Goal: Transaction & Acquisition: Purchase product/service

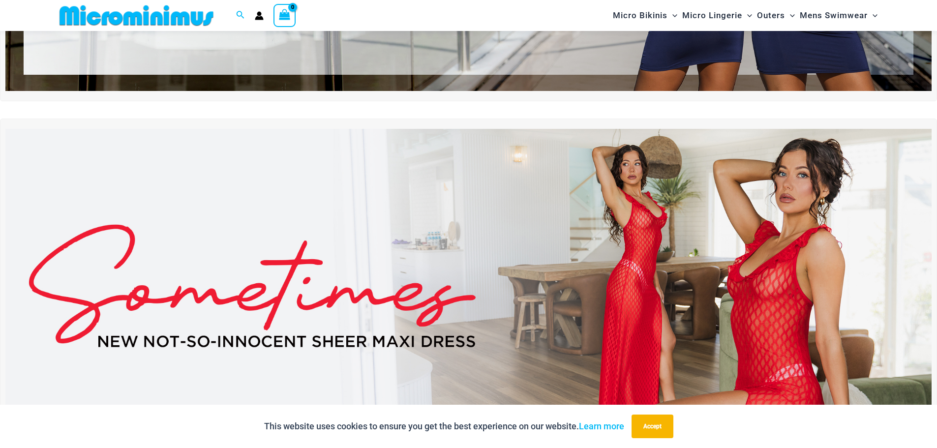
scroll to position [337, 0]
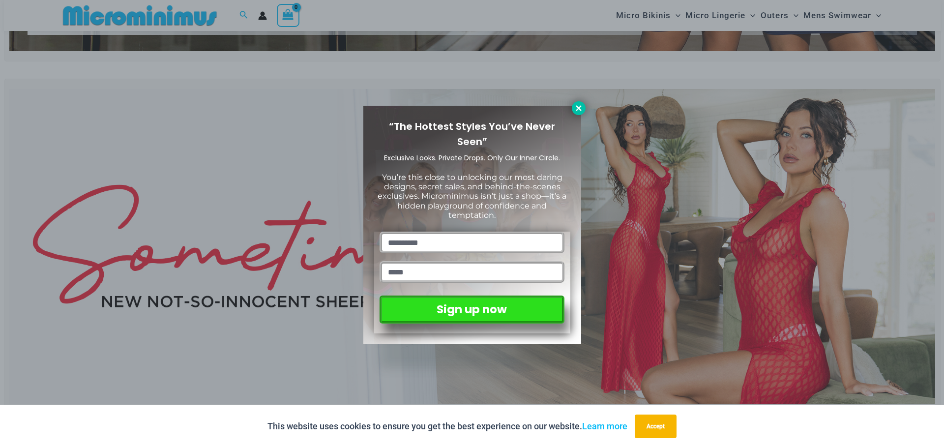
click at [581, 107] on icon at bounding box center [578, 107] width 5 height 5
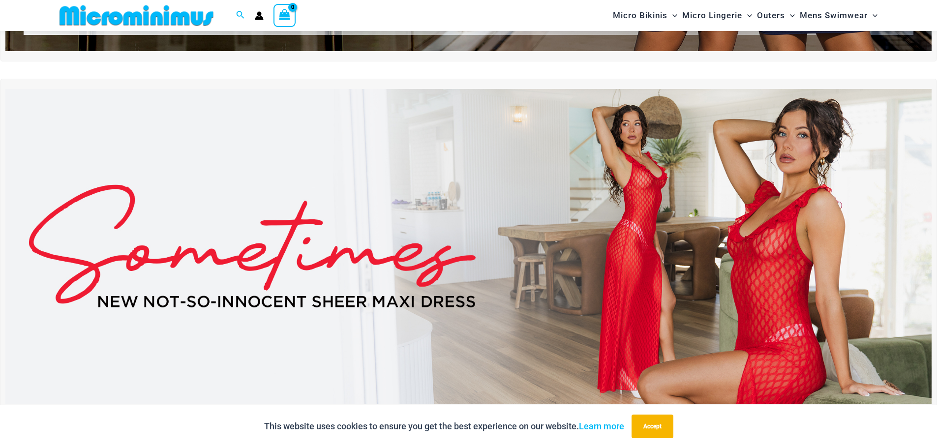
click at [491, 237] on img at bounding box center [468, 246] width 926 height 315
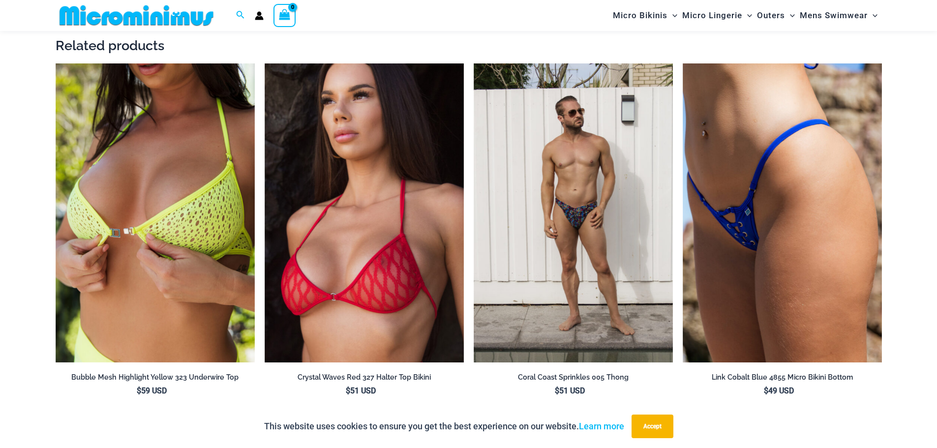
scroll to position [1319, 0]
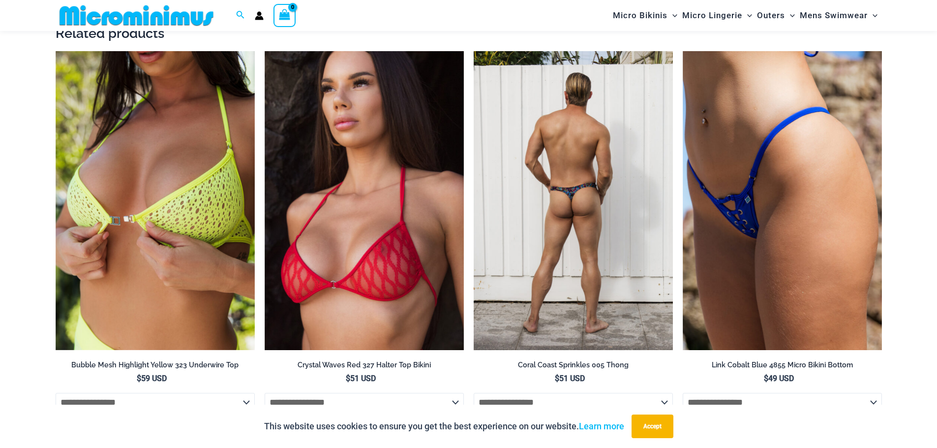
click at [586, 232] on img at bounding box center [573, 200] width 199 height 299
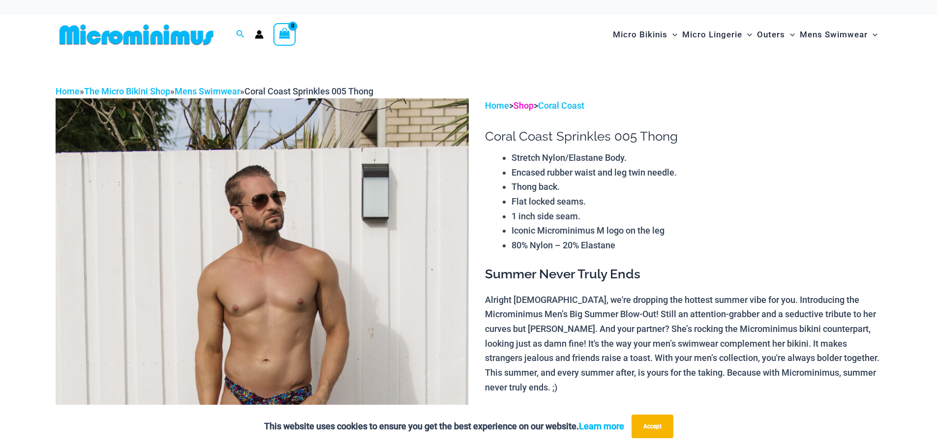
click at [532, 109] on link "Shop" at bounding box center [523, 105] width 20 height 10
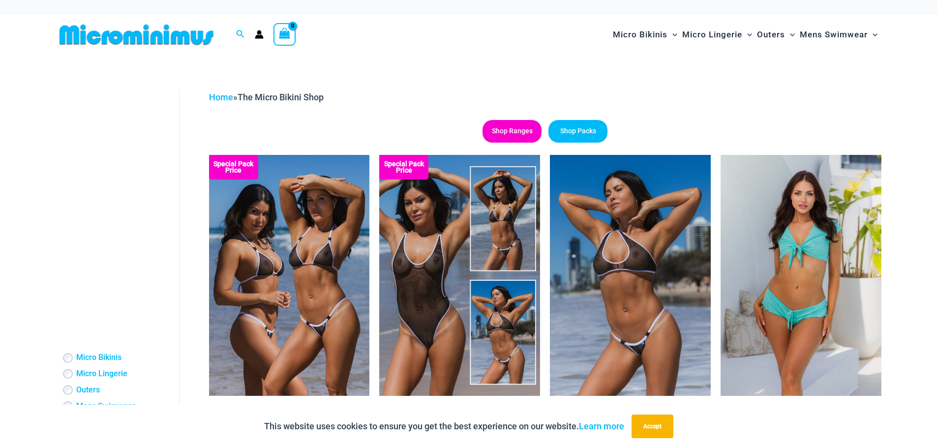
click at [517, 130] on link "Shop Ranges" at bounding box center [511, 131] width 59 height 23
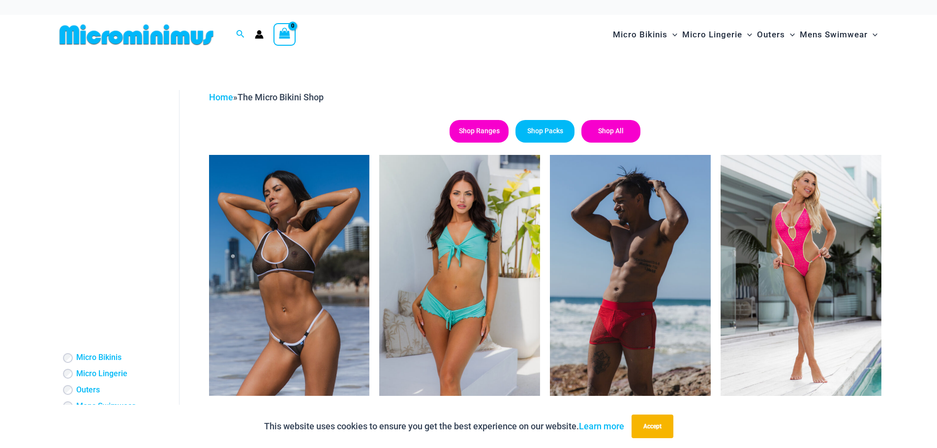
click at [608, 127] on link "Shop All" at bounding box center [610, 131] width 59 height 23
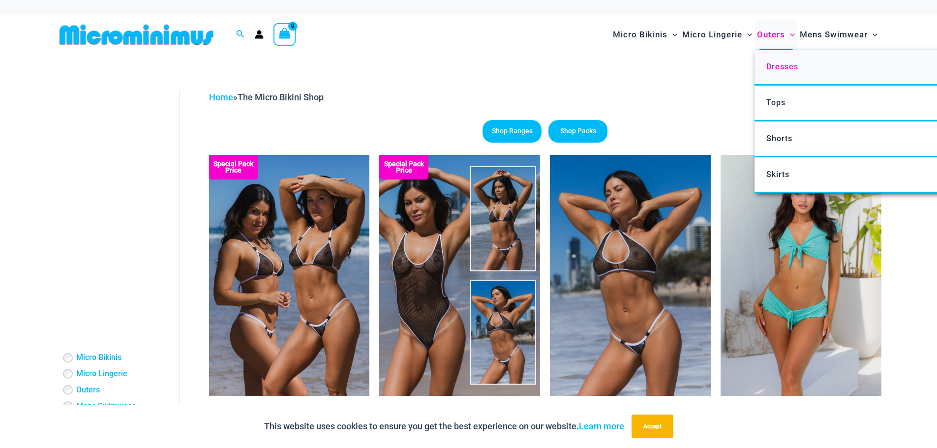
click at [782, 62] on span "Dresses" at bounding box center [782, 66] width 32 height 9
